Goal: Transaction & Acquisition: Purchase product/service

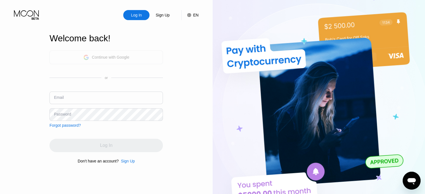
click at [100, 56] on div "Continue with Google" at bounding box center [110, 57] width 37 height 4
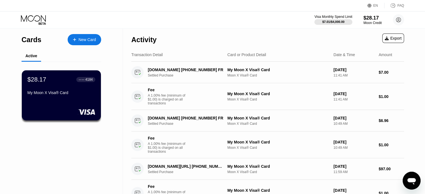
click at [376, 5] on div "EN" at bounding box center [375, 6] width 5 height 4
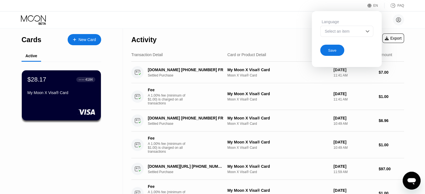
click at [367, 32] on img at bounding box center [368, 31] width 6 height 6
click at [360, 32] on div "Select an item" at bounding box center [342, 31] width 39 height 4
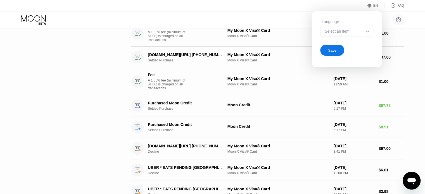
scroll to position [28, 0]
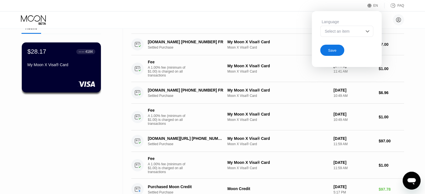
click at [347, 35] on div "Select an item" at bounding box center [346, 31] width 53 height 11
click at [283, 6] on div "EN Language Select an item Save FAQ" at bounding box center [212, 5] width 425 height 11
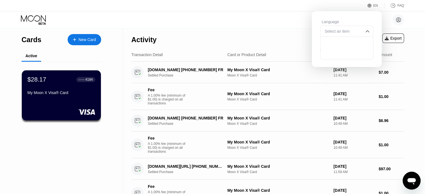
click at [268, 15] on div "kadai pold [EMAIL_ADDRESS][DOMAIN_NAME]  Home Settings Support Careers About U…" at bounding box center [212, 19] width 425 height 17
click at [158, 25] on div "kadai pold [EMAIL_ADDRESS][DOMAIN_NAME]  Home Settings Support Careers About U…" at bounding box center [212, 19] width 425 height 17
click at [64, 47] on div "Cards New Card" at bounding box center [62, 38] width 80 height 20
click at [366, 18] on div "Language Select an item Save" at bounding box center [347, 37] width 70 height 53
click at [376, 7] on div "EN" at bounding box center [375, 6] width 5 height 4
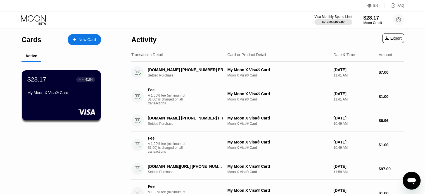
click at [375, 20] on div "$28.17" at bounding box center [372, 18] width 19 height 6
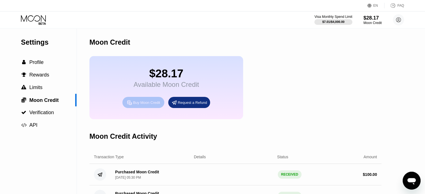
click at [149, 105] on div "Buy Moon Credit" at bounding box center [146, 102] width 27 height 5
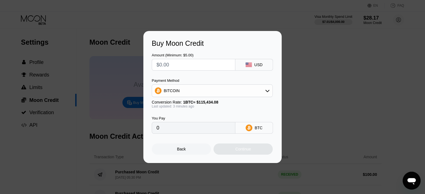
click at [244, 91] on div "BITCOIN" at bounding box center [212, 90] width 120 height 11
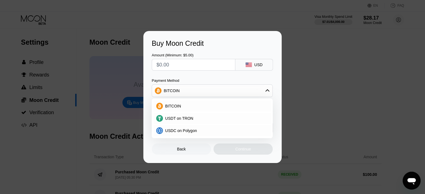
click at [255, 65] on div "USD" at bounding box center [258, 65] width 8 height 4
click at [213, 61] on input "text" at bounding box center [193, 64] width 74 height 11
click at [354, 74] on div "Buy Moon Credit Amount (Minimum: $5.00) USD Payment Method BITCOIN BITCOIN USDT…" at bounding box center [212, 97] width 425 height 132
click at [211, 104] on div "BITCOIN" at bounding box center [215, 106] width 105 height 4
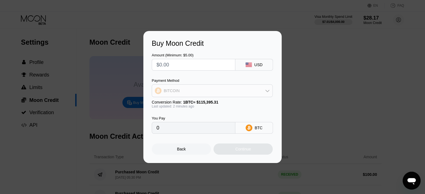
click at [247, 86] on div "BITCOIN" at bounding box center [212, 90] width 120 height 11
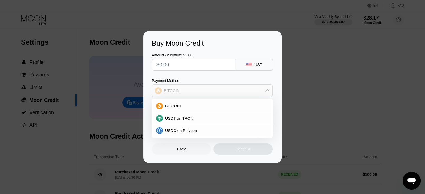
click at [247, 86] on div "BITCOIN" at bounding box center [212, 90] width 120 height 11
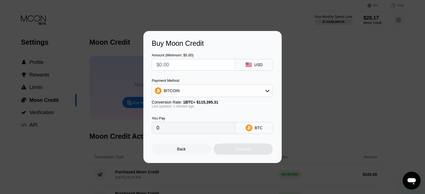
click at [343, 108] on div "Buy Moon Credit Amount (Minimum: $5.00) USD Payment Method BITCOIN Conversion R…" at bounding box center [212, 97] width 425 height 132
click at [340, 22] on div at bounding box center [214, 97] width 429 height 194
